Goal: Information Seeking & Learning: Learn about a topic

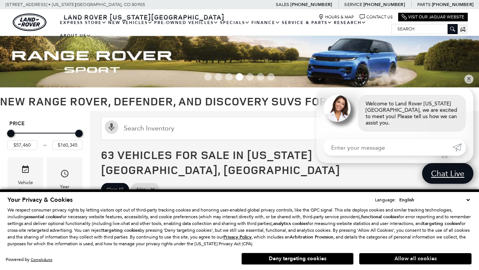
click at [416, 258] on button "Allow all cookies" at bounding box center [415, 258] width 112 height 11
